Goal: Task Accomplishment & Management: Complete application form

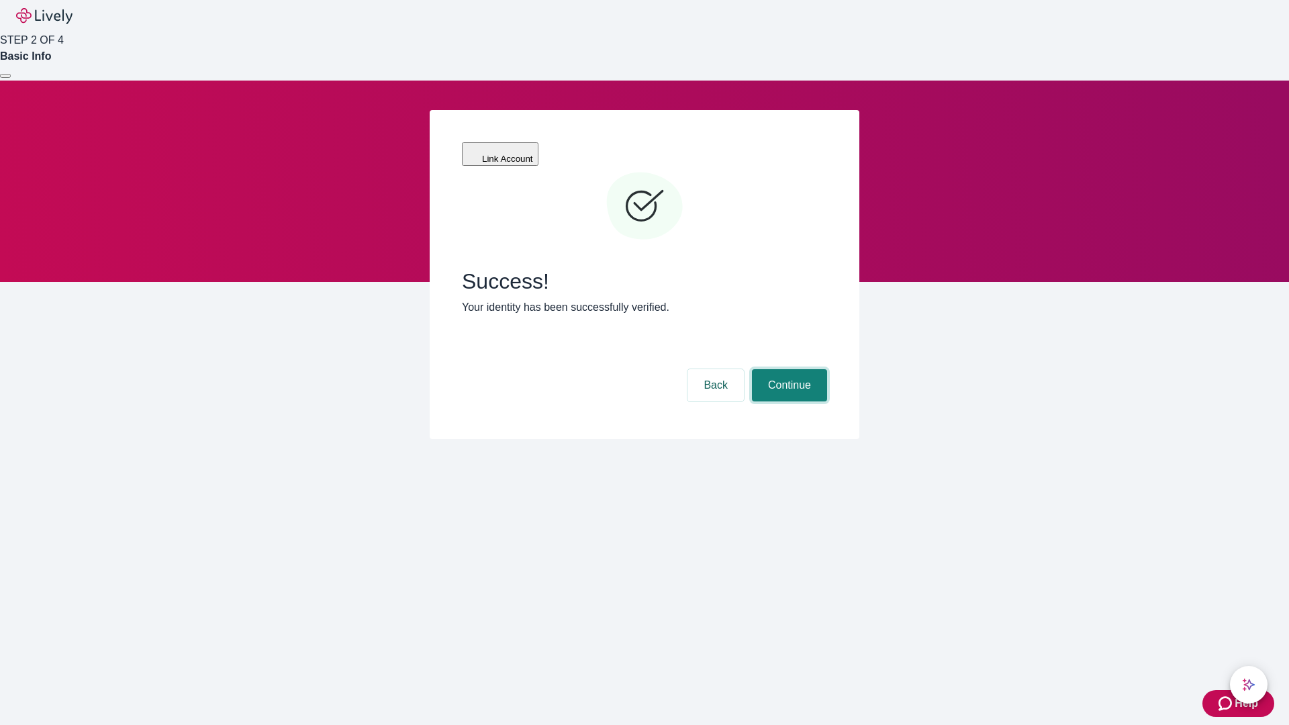
click at [788, 369] on button "Continue" at bounding box center [789, 385] width 75 height 32
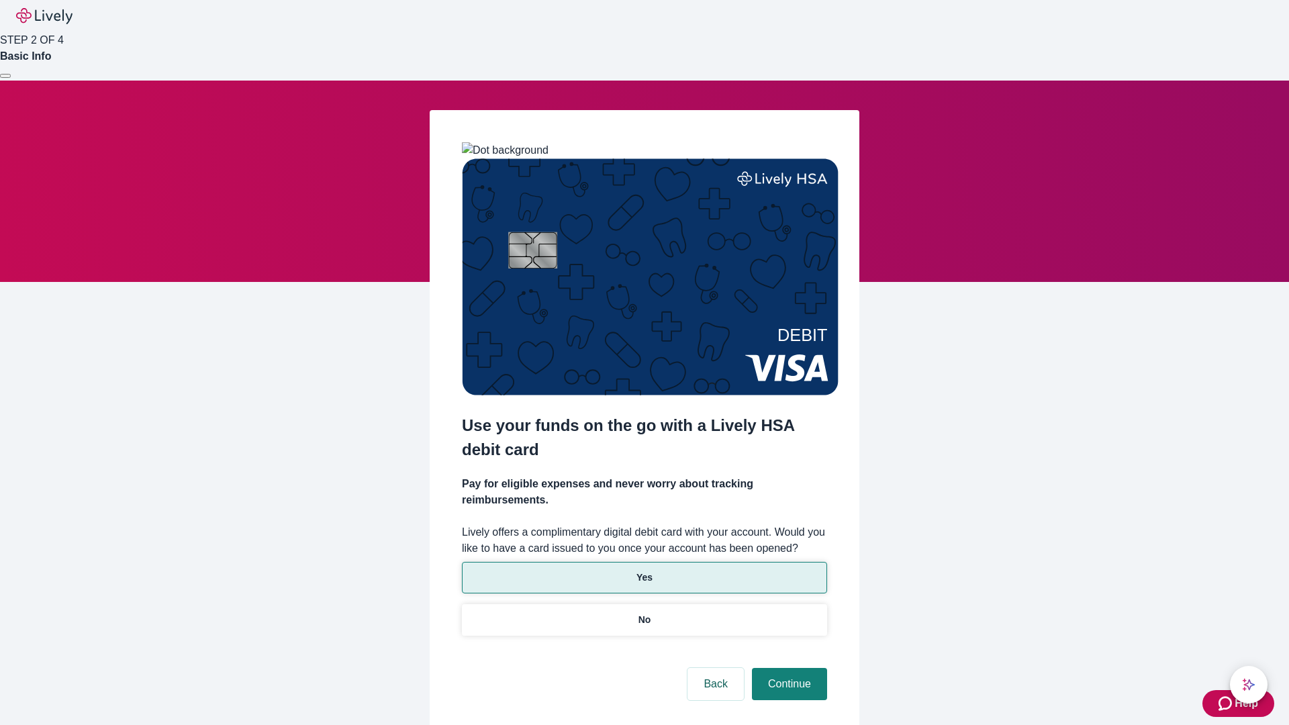
click at [644, 571] on p "Yes" at bounding box center [645, 578] width 16 height 14
click at [788, 668] on button "Continue" at bounding box center [789, 684] width 75 height 32
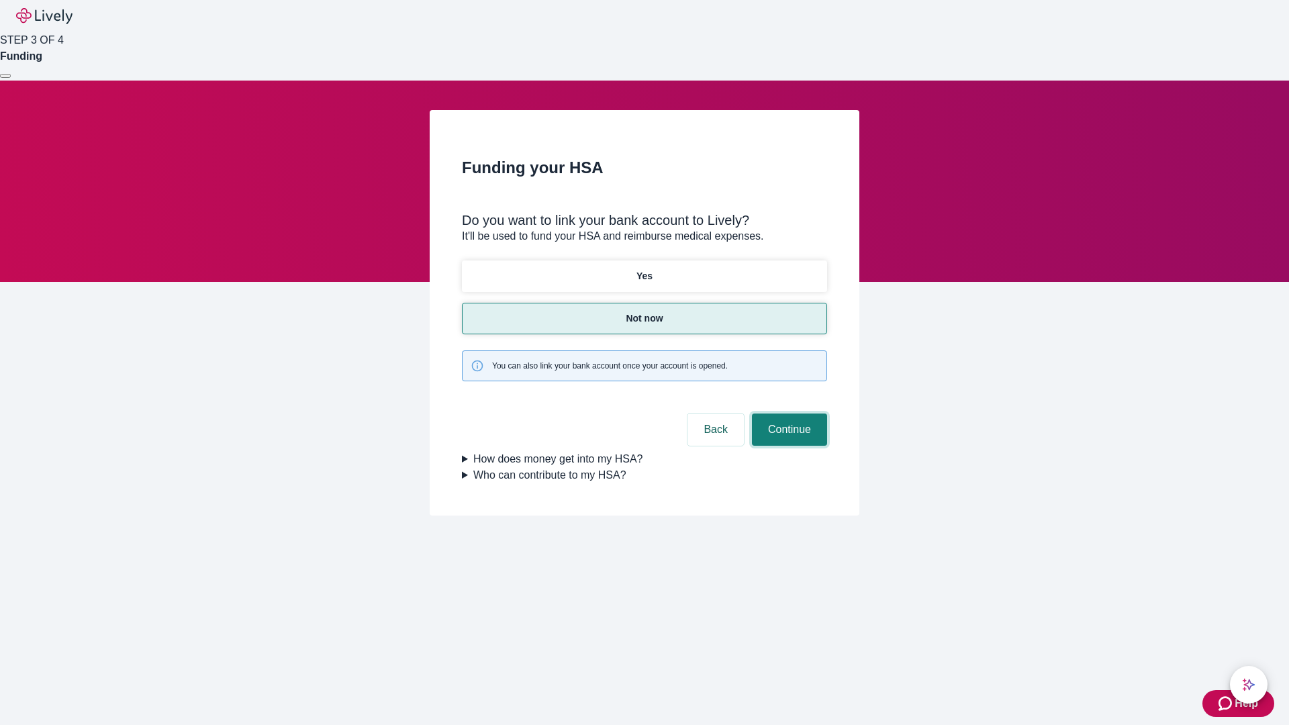
click at [788, 414] on button "Continue" at bounding box center [789, 430] width 75 height 32
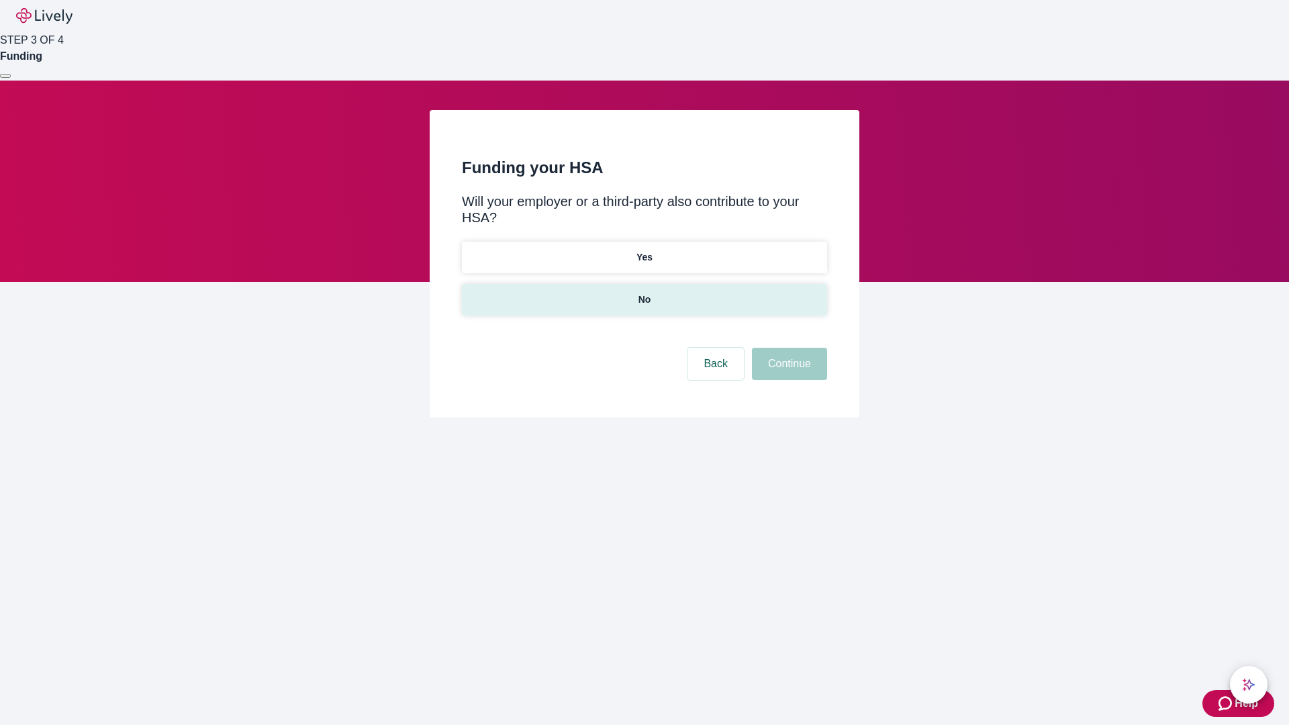
click at [644, 293] on p "No" at bounding box center [645, 300] width 13 height 14
click at [788, 348] on button "Continue" at bounding box center [789, 364] width 75 height 32
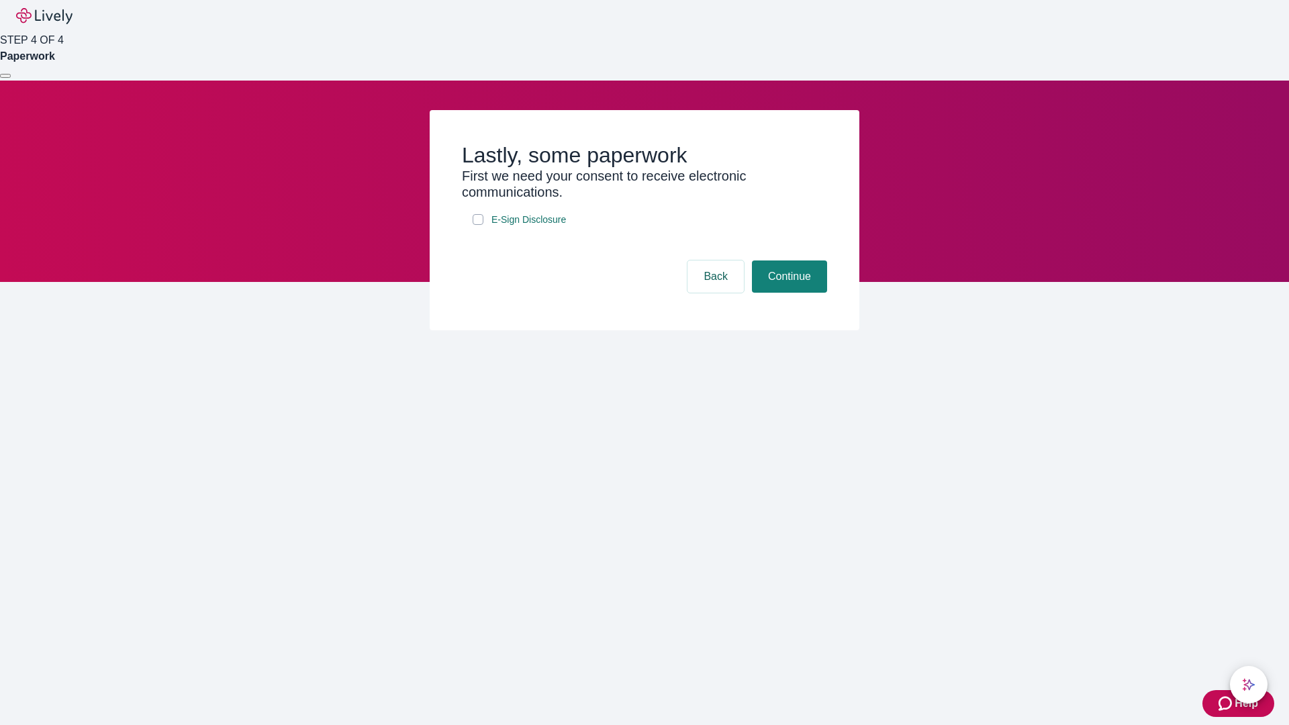
click at [478, 225] on input "E-Sign Disclosure" at bounding box center [478, 219] width 11 height 11
checkbox input "true"
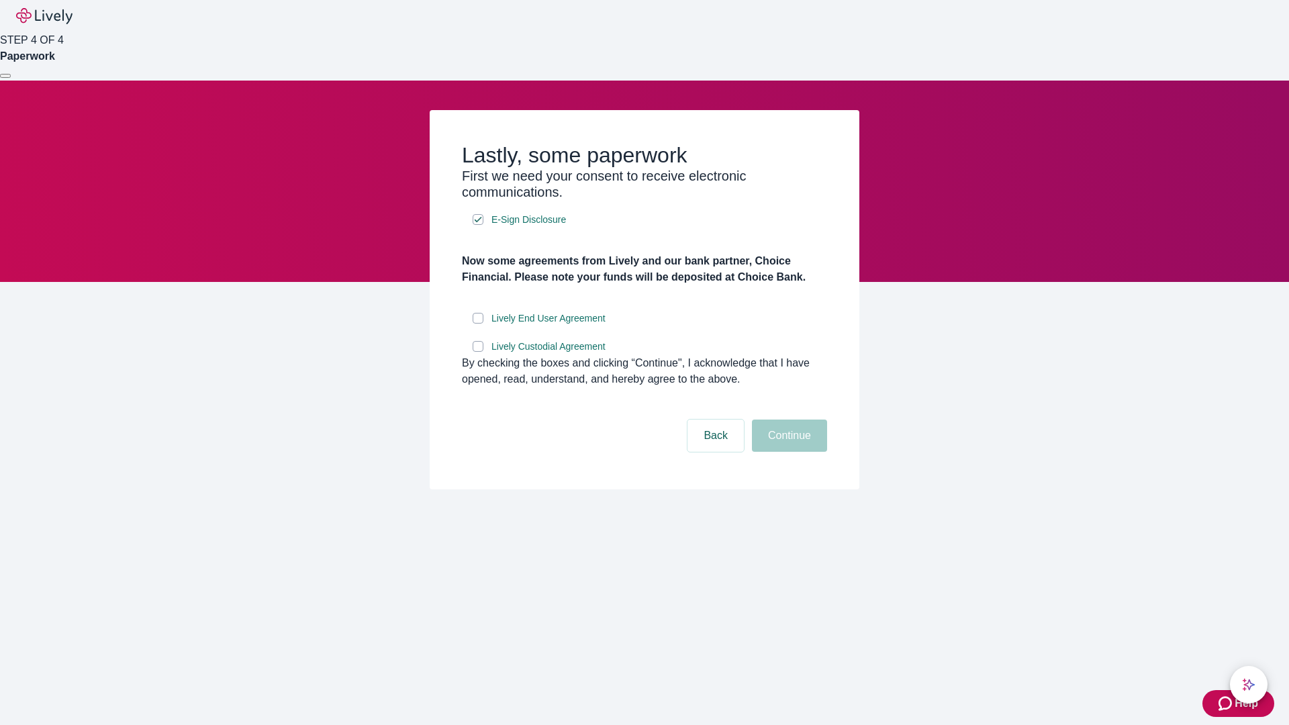
click at [478, 324] on input "Lively End User Agreement" at bounding box center [478, 318] width 11 height 11
checkbox input "true"
click at [478, 352] on input "Lively Custodial Agreement" at bounding box center [478, 346] width 11 height 11
checkbox input "true"
click at [788, 452] on button "Continue" at bounding box center [789, 436] width 75 height 32
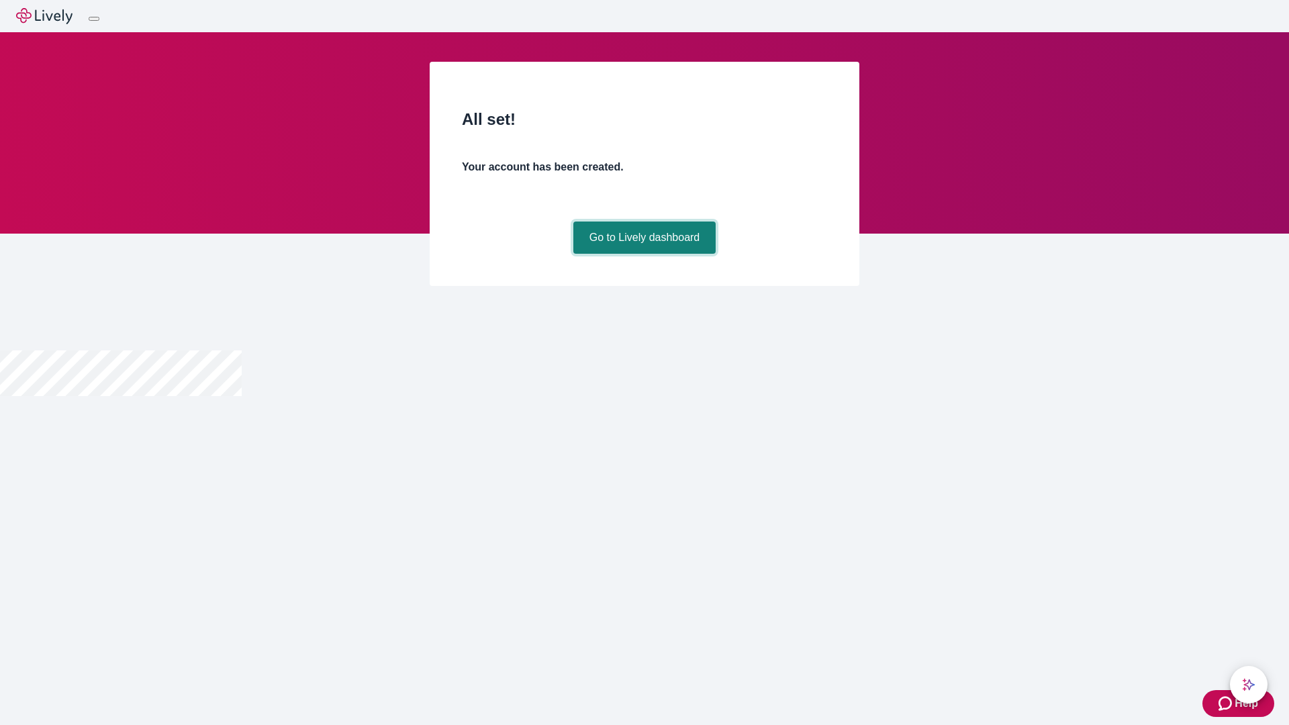
click at [644, 254] on link "Go to Lively dashboard" at bounding box center [644, 238] width 143 height 32
